Goal: Task Accomplishment & Management: Use online tool/utility

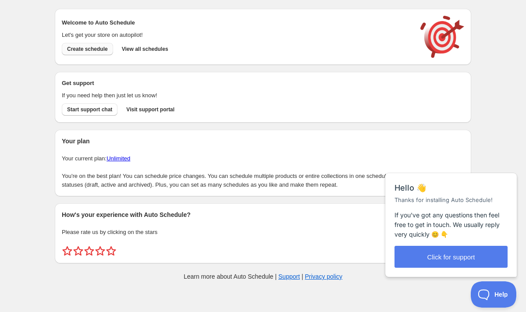
click at [98, 51] on span "Create schedule" at bounding box center [87, 49] width 41 height 7
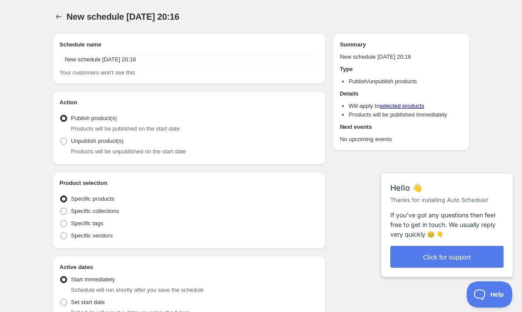
radio input "true"
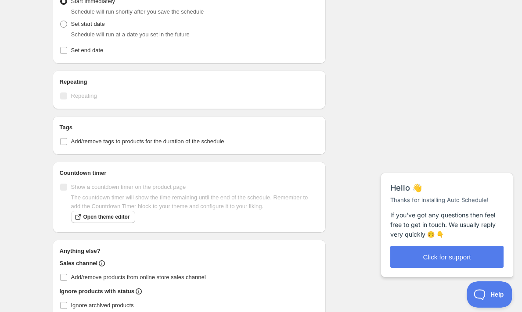
scroll to position [302, 0]
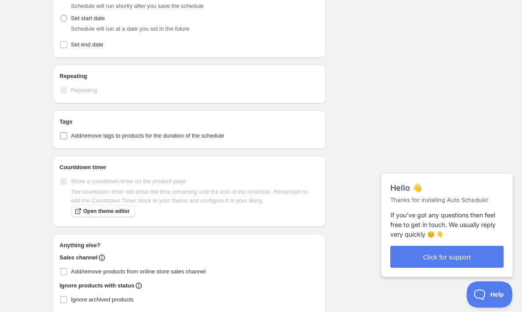
click at [64, 137] on input "Add/remove tags to products for the duration of the schedule" at bounding box center [63, 135] width 7 height 7
checkbox input "true"
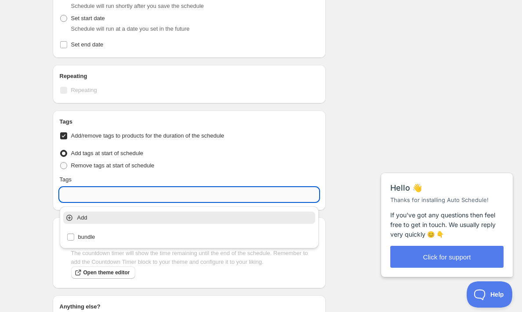
click at [87, 197] on input "text" at bounding box center [189, 195] width 259 height 14
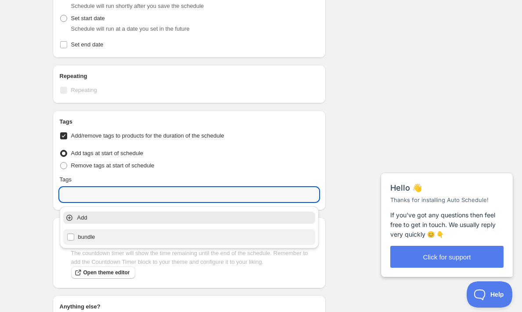
click at [74, 240] on div "bundle" at bounding box center [189, 237] width 245 height 12
type input "bundle"
checkbox input "true"
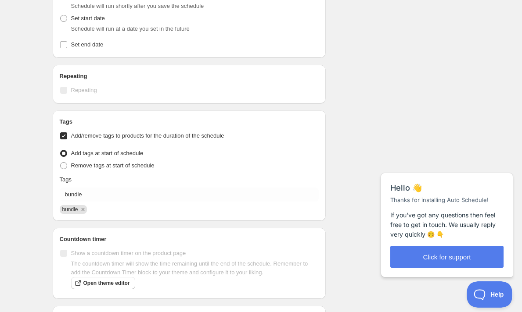
click at [36, 181] on div "New schedule Sep 04 2025 20:16. This page is ready New schedule Sep 04 2025 20:…" at bounding box center [261, 68] width 522 height 740
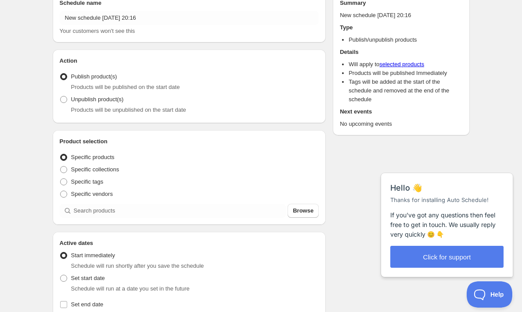
scroll to position [64, 0]
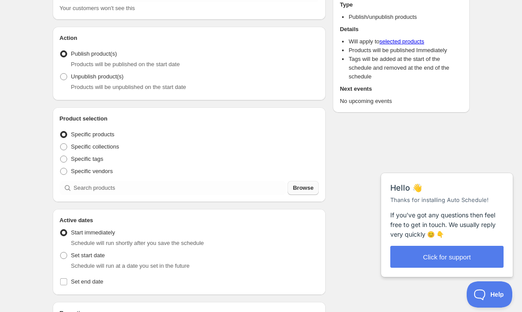
click at [305, 187] on span "Browse" at bounding box center [303, 188] width 21 height 9
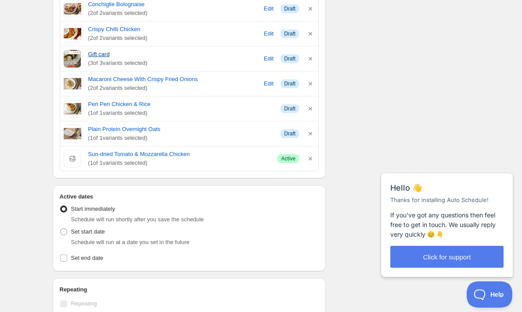
scroll to position [404, 0]
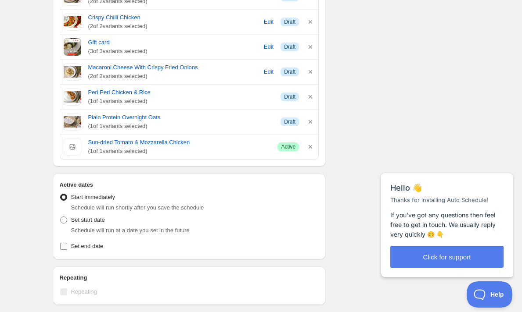
click at [66, 251] on label "Set end date" at bounding box center [189, 246] width 259 height 12
click at [66, 250] on input "Set end date" at bounding box center [63, 246] width 7 height 7
checkbox input "true"
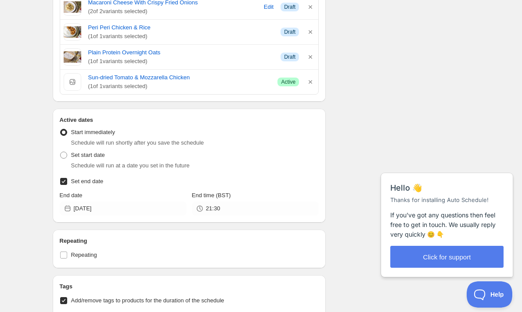
scroll to position [470, 0]
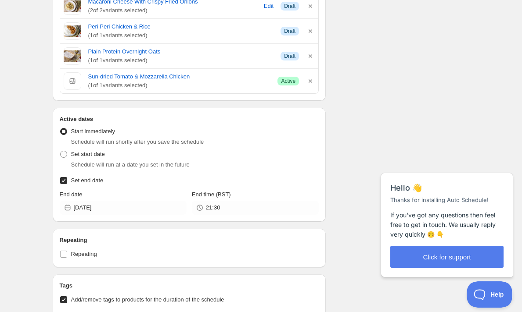
click at [143, 222] on div "Active dates Active Date Type Start immediately Schedule will run shortly after…" at bounding box center [189, 165] width 273 height 114
click at [143, 217] on div "Active dates Active Date Type Start immediately Schedule will run shortly after…" at bounding box center [189, 165] width 273 height 114
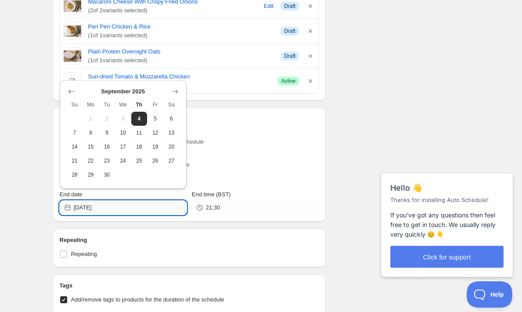
click at [144, 210] on input "2025-09-04" at bounding box center [130, 208] width 113 height 14
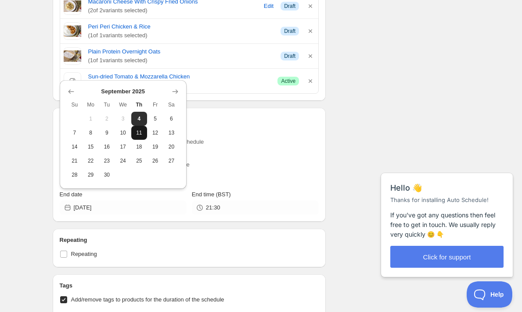
click at [142, 134] on span "11" at bounding box center [139, 132] width 9 height 7
type input "2025-09-11"
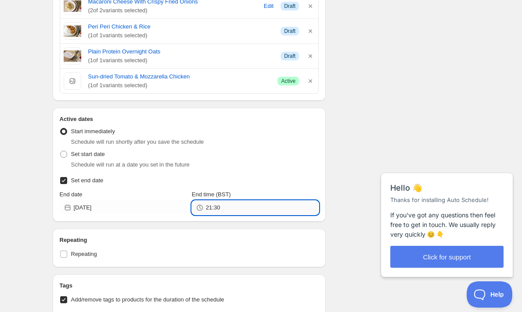
click at [213, 212] on input "21:30" at bounding box center [262, 208] width 113 height 14
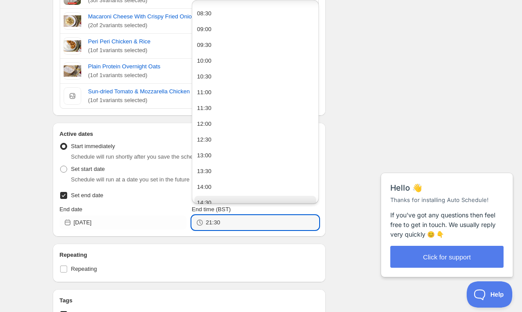
scroll to position [263, 0]
click at [215, 129] on button "12:00" at bounding box center [255, 125] width 122 height 14
type input "12:00"
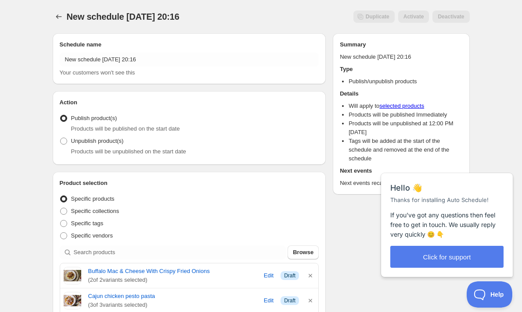
scroll to position [0, 0]
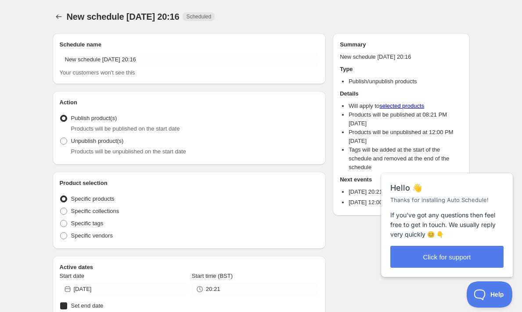
radio input "true"
checkbox input "true"
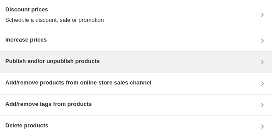
click at [75, 64] on h3 "Publish and/or unpublish products" at bounding box center [52, 61] width 94 height 9
